Goal: Transaction & Acquisition: Purchase product/service

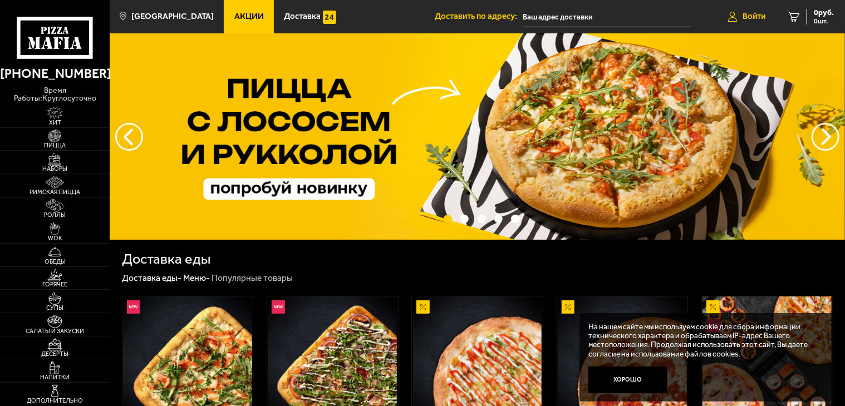
click at [754, 16] on span "Войти" at bounding box center [753, 16] width 23 height 8
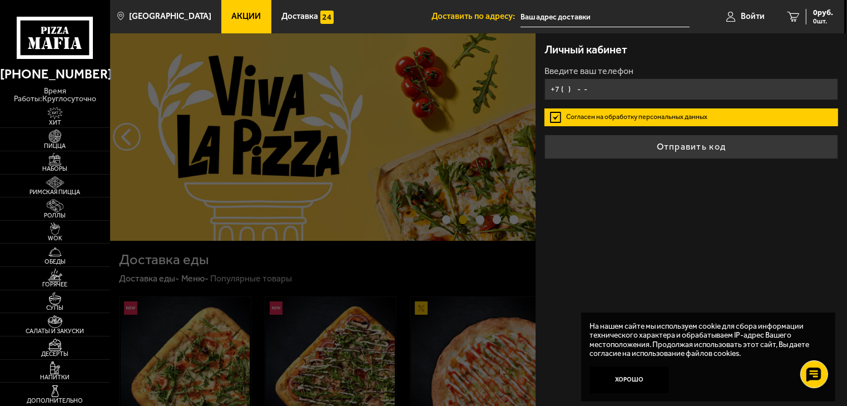
click at [565, 87] on input "+7 ( ) - -" at bounding box center [692, 89] width 294 height 22
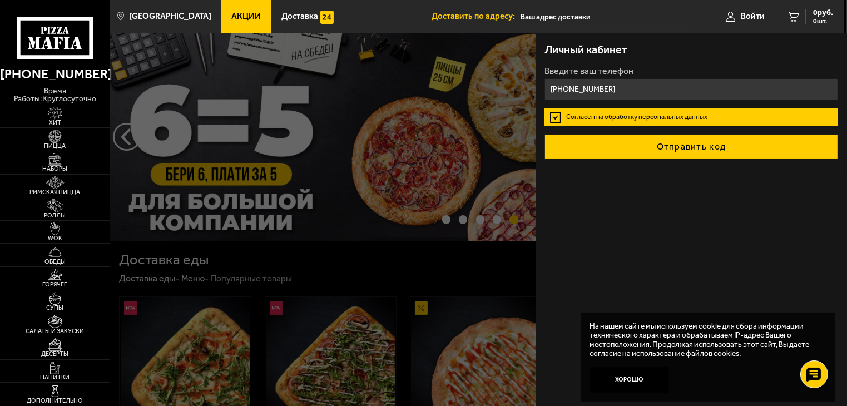
type input "[PHONE_NUMBER]"
click at [683, 152] on button "Отправить код" at bounding box center [692, 147] width 294 height 24
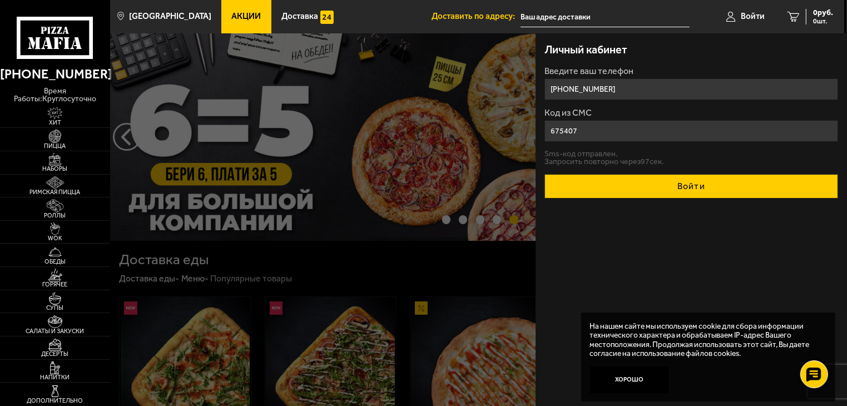
type input "675407"
click at [695, 186] on button "Войти" at bounding box center [692, 186] width 294 height 24
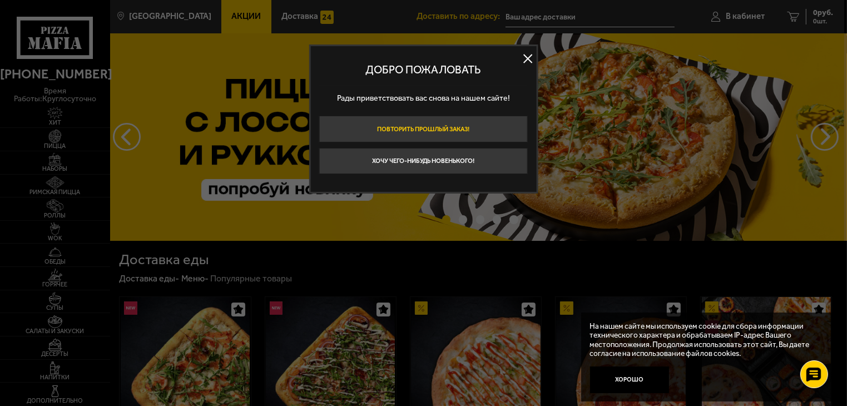
click at [452, 127] on button "Повторить прошлый заказ!" at bounding box center [423, 129] width 209 height 27
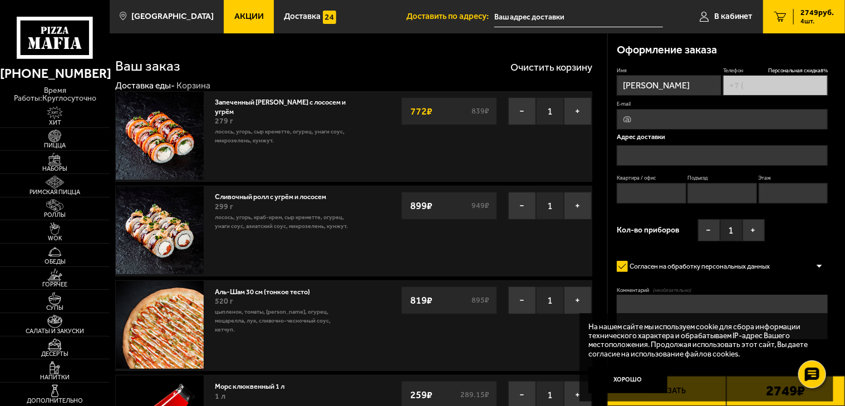
type input "[PHONE_NUMBER]"
type input "[STREET_ADDRESS]"
type input "743"
type input "7"
type input "4"
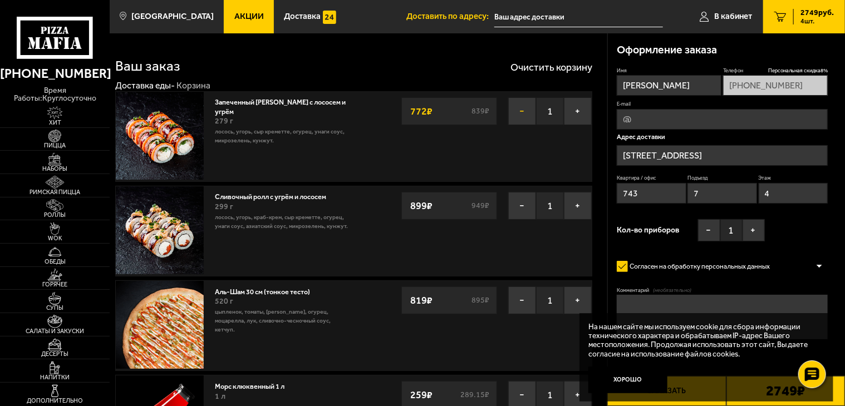
click at [521, 109] on button "−" at bounding box center [522, 111] width 28 height 28
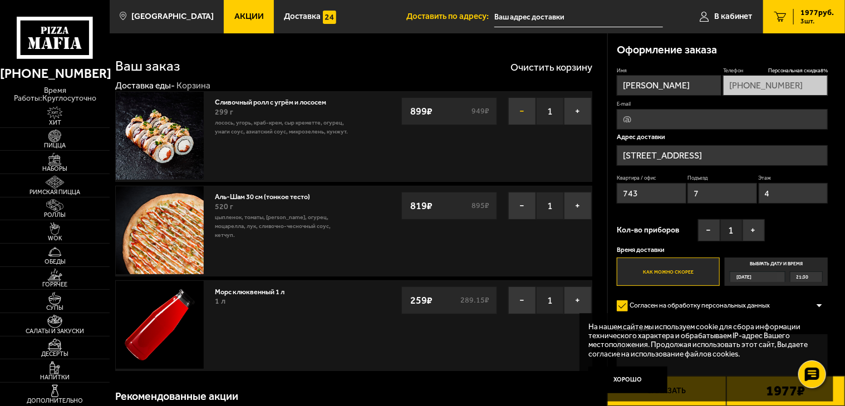
click at [521, 108] on button "−" at bounding box center [522, 111] width 28 height 28
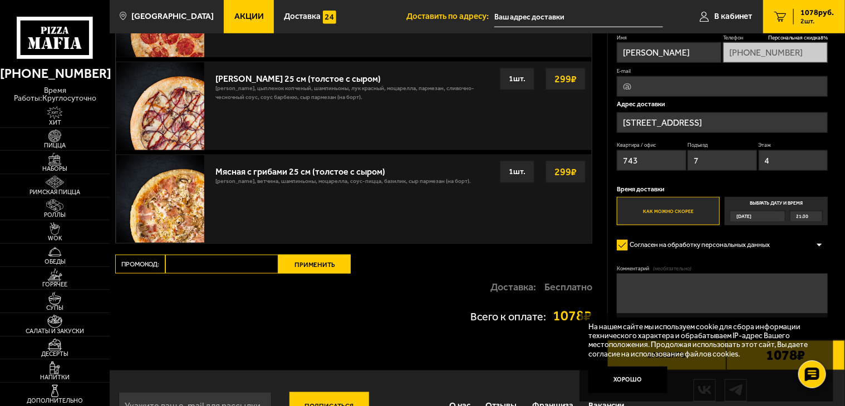
scroll to position [389, 0]
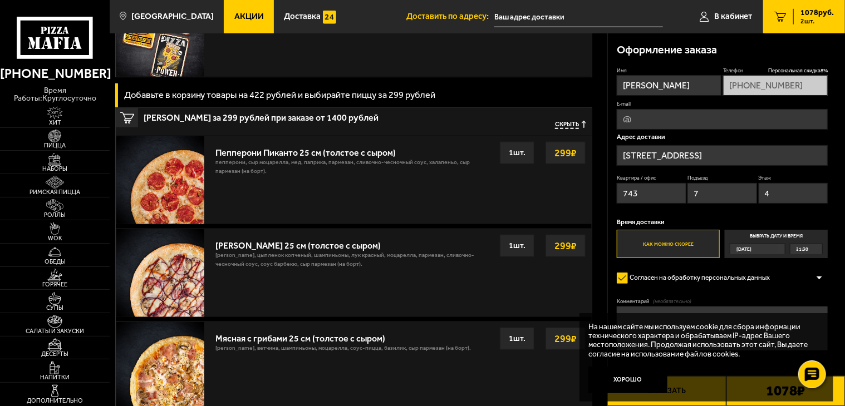
click at [174, 175] on img at bounding box center [160, 180] width 88 height 88
click at [55, 135] on img at bounding box center [55, 136] width 34 height 13
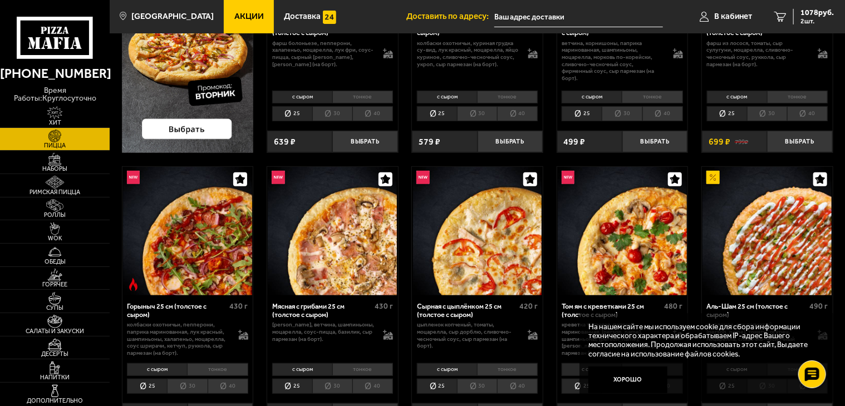
scroll to position [278, 0]
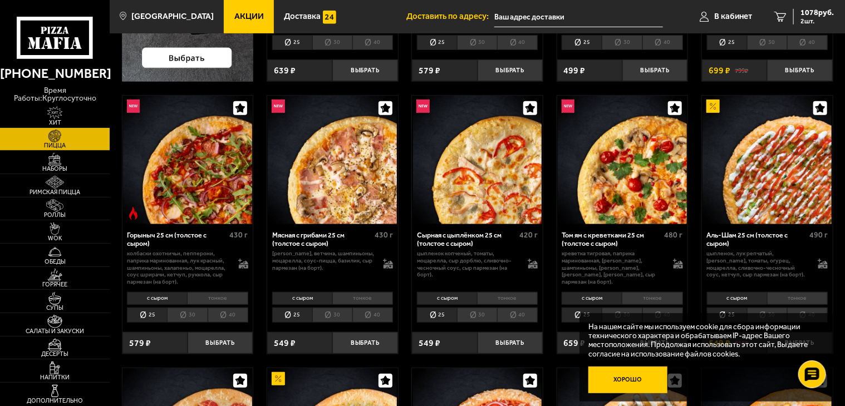
click at [629, 378] on button "Хорошо" at bounding box center [627, 380] width 79 height 26
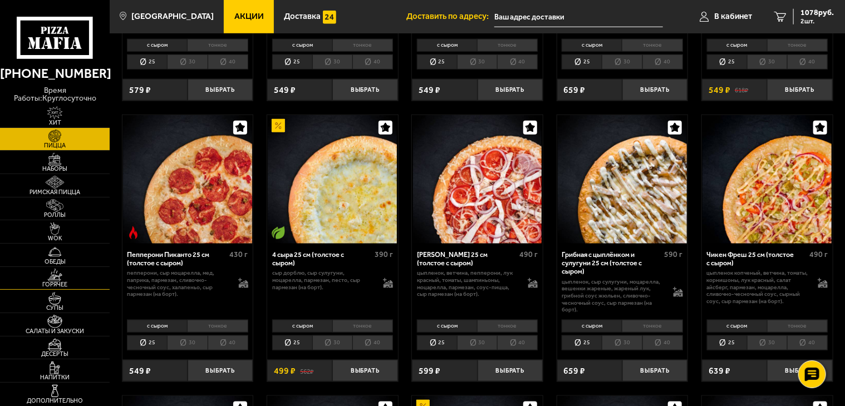
scroll to position [556, 0]
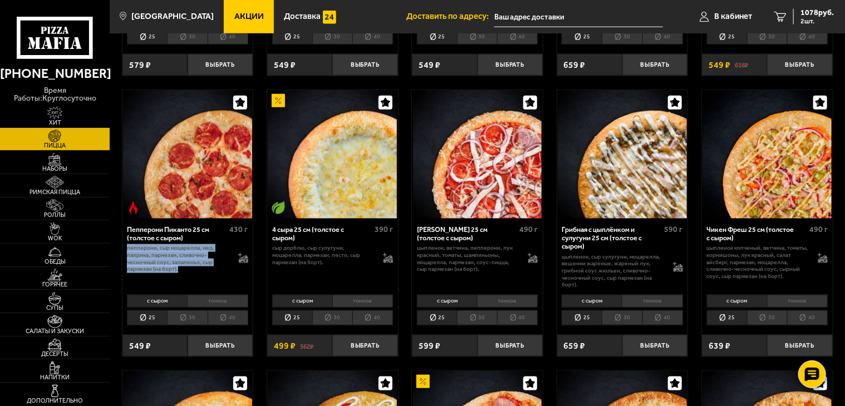
drag, startPoint x: 190, startPoint y: 281, endPoint x: 121, endPoint y: 258, distance: 72.3
click at [122, 258] on div "Пепперони Пиканто 25 см (толстое с сыром) 430 г пепперони, сыр Моцарелла, мед, …" at bounding box center [188, 224] width 132 height 268
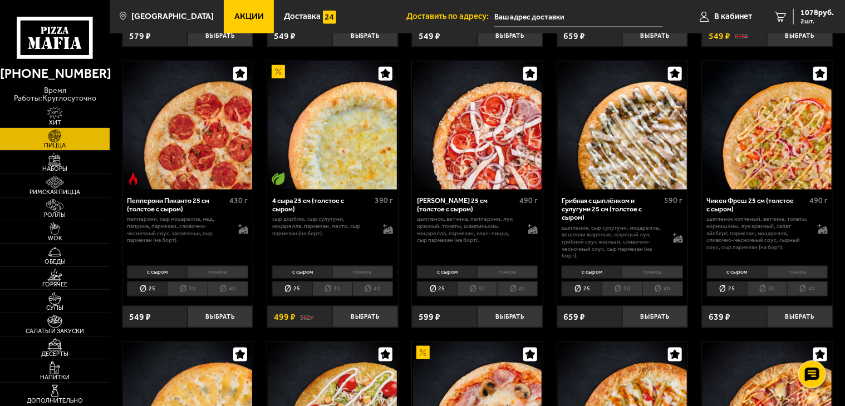
scroll to position [612, 0]
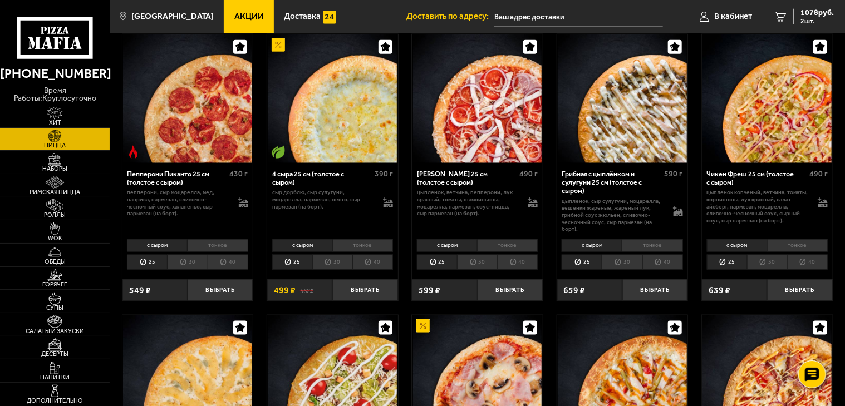
click at [147, 266] on li "25" at bounding box center [147, 263] width 40 height 16
click at [222, 252] on li "тонкое" at bounding box center [217, 245] width 61 height 13
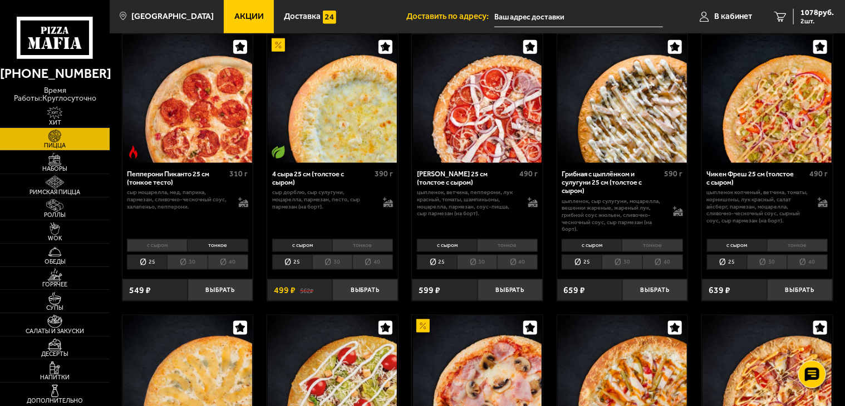
click at [168, 252] on li "с сыром" at bounding box center [157, 245] width 60 height 13
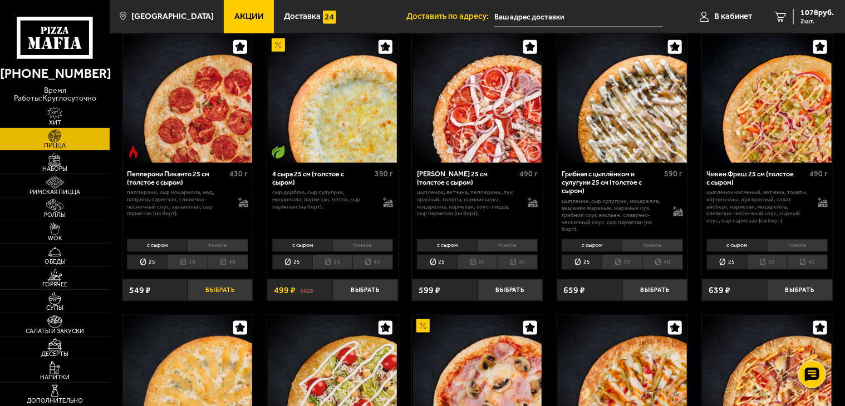
click at [216, 297] on button "Выбрать" at bounding box center [219, 290] width 65 height 22
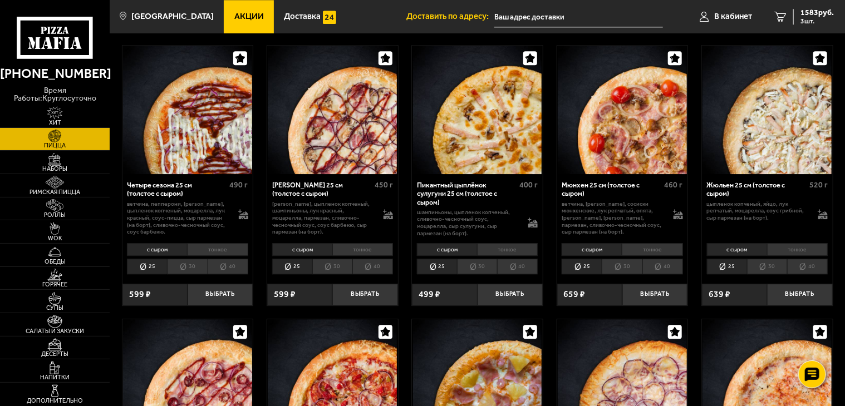
scroll to position [1447, 0]
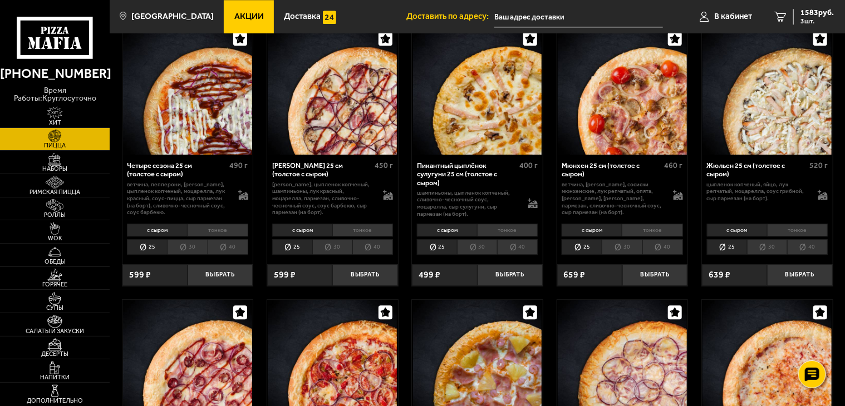
click at [788, 236] on li "тонкое" at bounding box center [797, 230] width 61 height 13
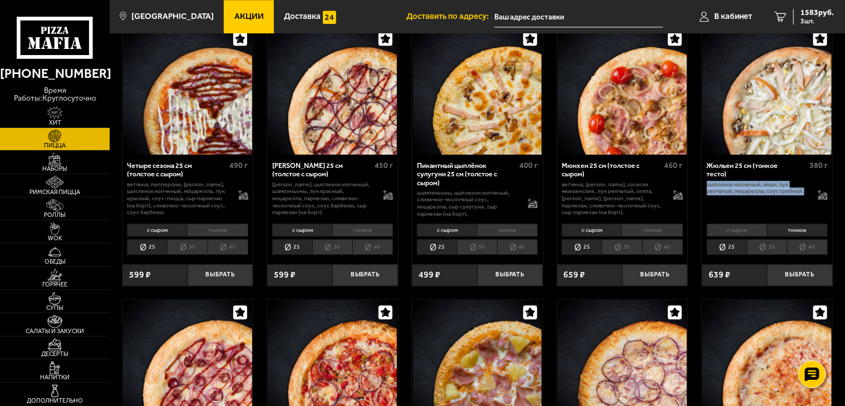
drag, startPoint x: 741, startPoint y: 211, endPoint x: 707, endPoint y: 189, distance: 40.3
click at [707, 189] on div "Жюльен 25 см (тонкое тесто) 380 г цыпленок копченый, яйцо, лук репчатый, моцаре…" at bounding box center [767, 188] width 131 height 66
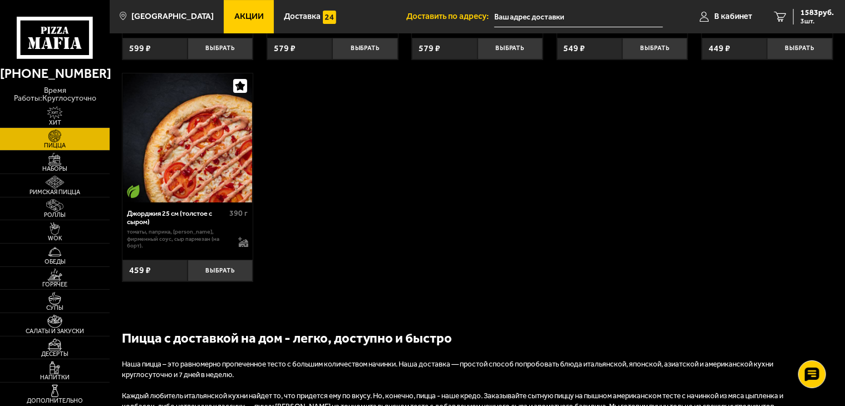
scroll to position [1947, 0]
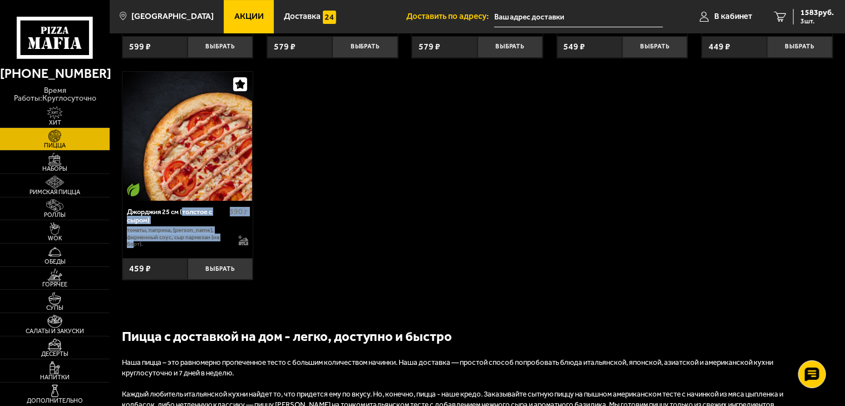
drag, startPoint x: 156, startPoint y: 253, endPoint x: 129, endPoint y: 233, distance: 33.5
click at [129, 233] on div "Джорджия 25 см (толстое с сыром) 390 г томаты, паприка, [PERSON_NAME], фирменны…" at bounding box center [187, 226] width 131 height 51
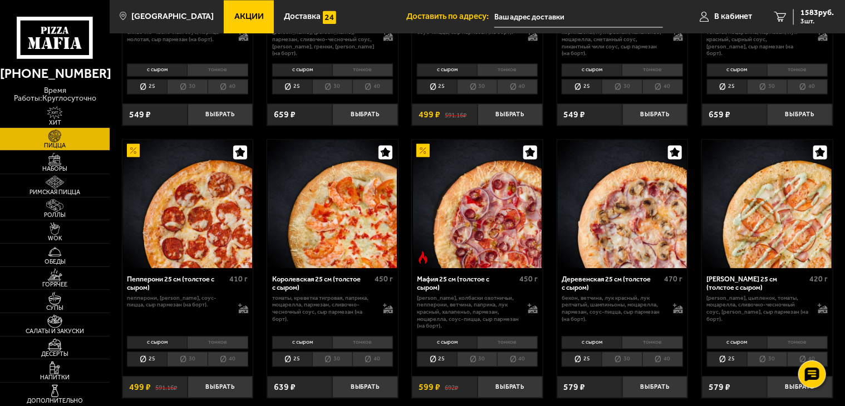
scroll to position [1057, 0]
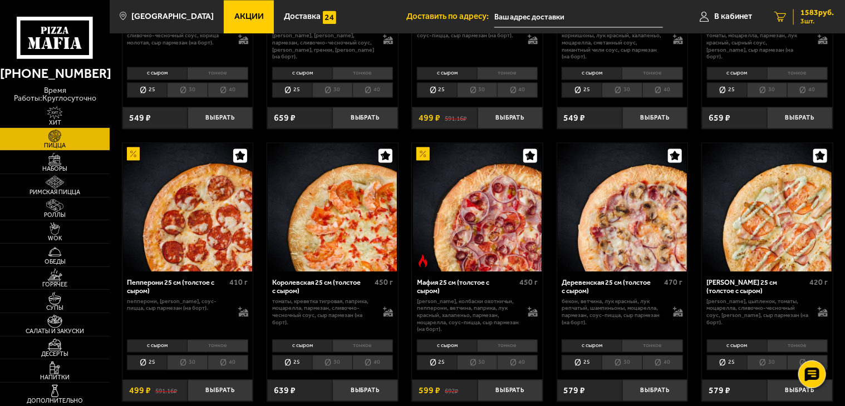
click at [801, 18] on span "3 шт." at bounding box center [816, 21] width 33 height 7
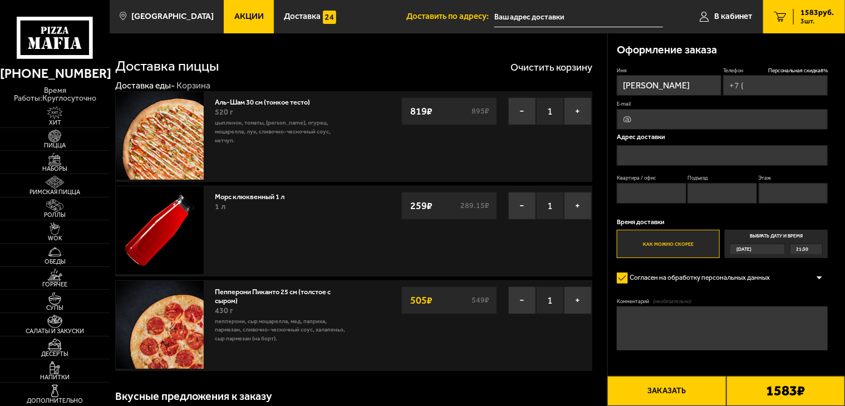
type input "[PHONE_NUMBER]"
type input "[STREET_ADDRESS]"
type input "743"
type input "7"
type input "4"
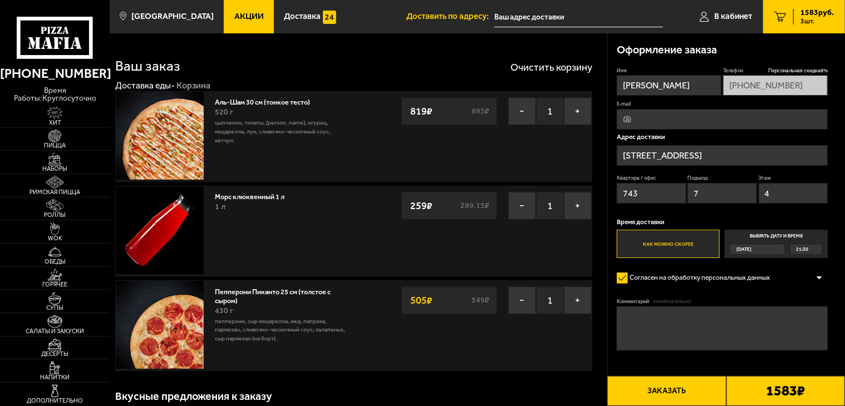
click at [684, 122] on input "E-mail" at bounding box center [721, 119] width 211 height 21
type input "[EMAIL_ADDRESS][DOMAIN_NAME]"
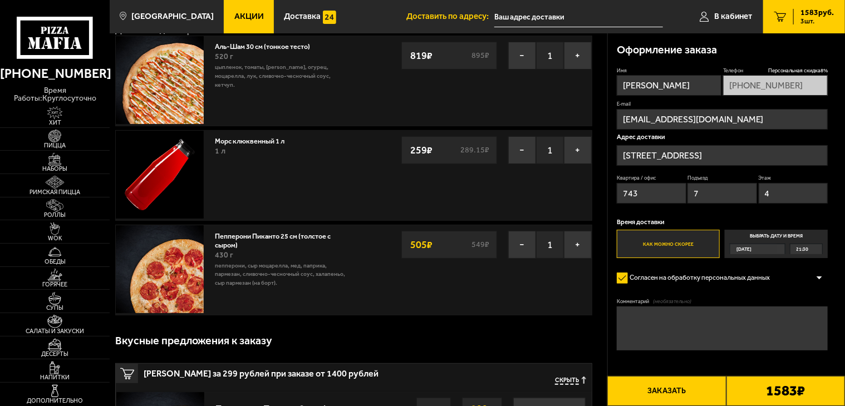
click at [807, 251] on span "21:30" at bounding box center [802, 249] width 12 height 10
click at [0, 0] on input "Выбрать дату и время [DATE] 21:30" at bounding box center [0, 0] width 0 height 0
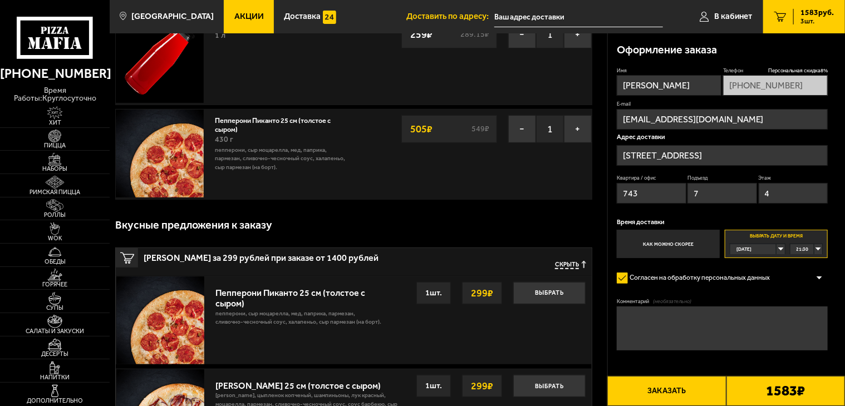
scroll to position [278, 0]
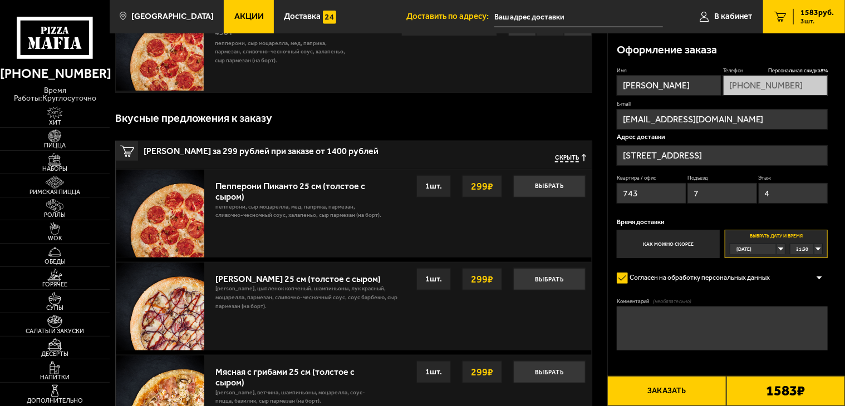
click at [664, 325] on textarea "Комментарий (необязательно)" at bounding box center [721, 329] width 211 height 44
type textarea "Со стороны [PERSON_NAME] за магазином Дикси - 7 пар"
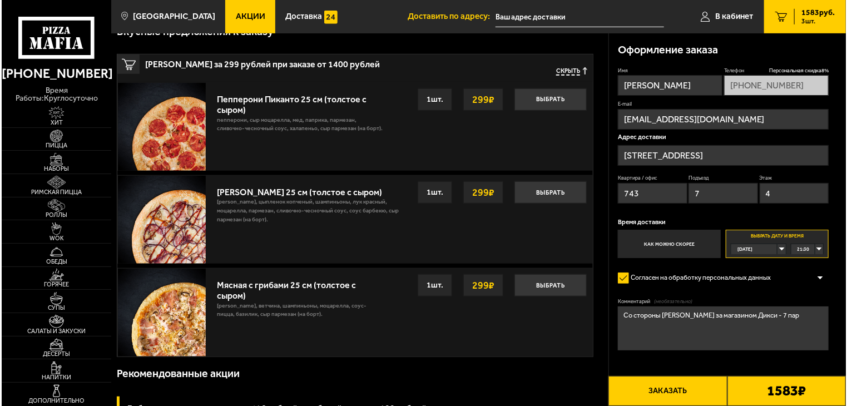
scroll to position [389, 0]
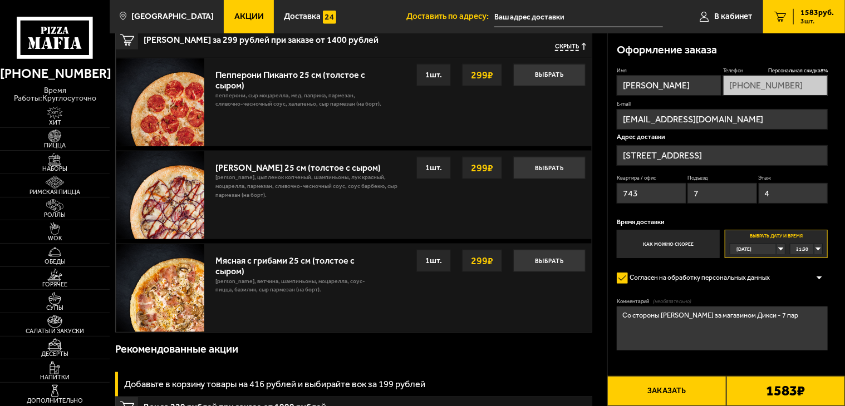
click at [691, 387] on button "Заказать" at bounding box center [666, 391] width 119 height 30
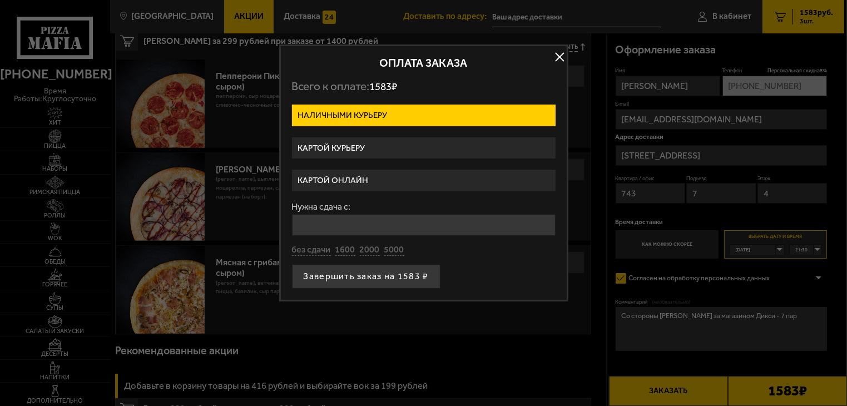
click at [327, 143] on label "Картой курьеру" at bounding box center [424, 148] width 264 height 22
click at [0, 0] on input "Картой курьеру" at bounding box center [0, 0] width 0 height 0
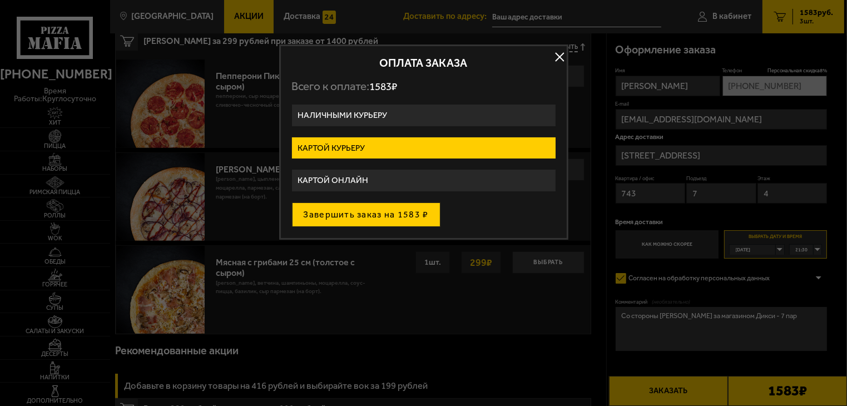
click at [404, 211] on button "Завершить заказ на 1583 ₽" at bounding box center [366, 215] width 149 height 24
